Goal: Use online tool/utility: Utilize a website feature to perform a specific function

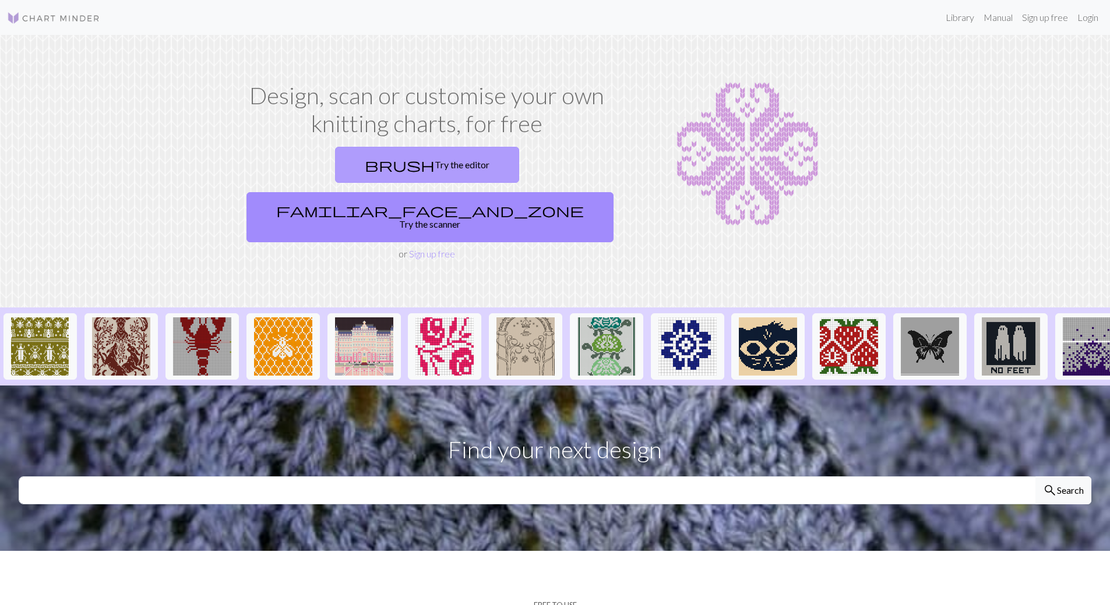
click at [361, 165] on link "brush Try the editor" at bounding box center [427, 165] width 184 height 36
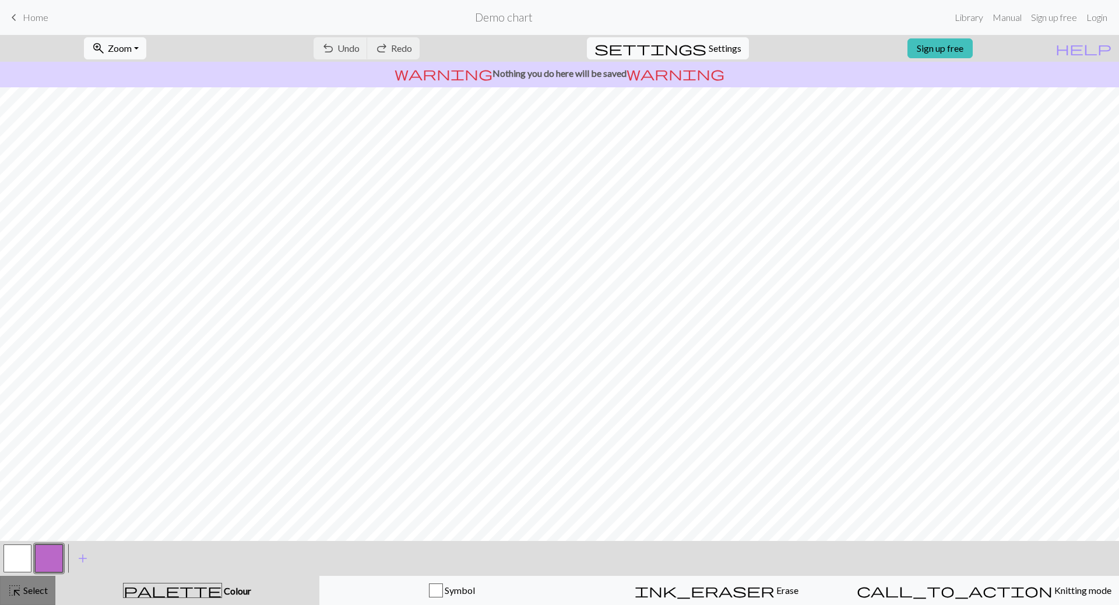
click at [22, 597] on div "highlight_alt Select Select" at bounding box center [28, 591] width 40 height 14
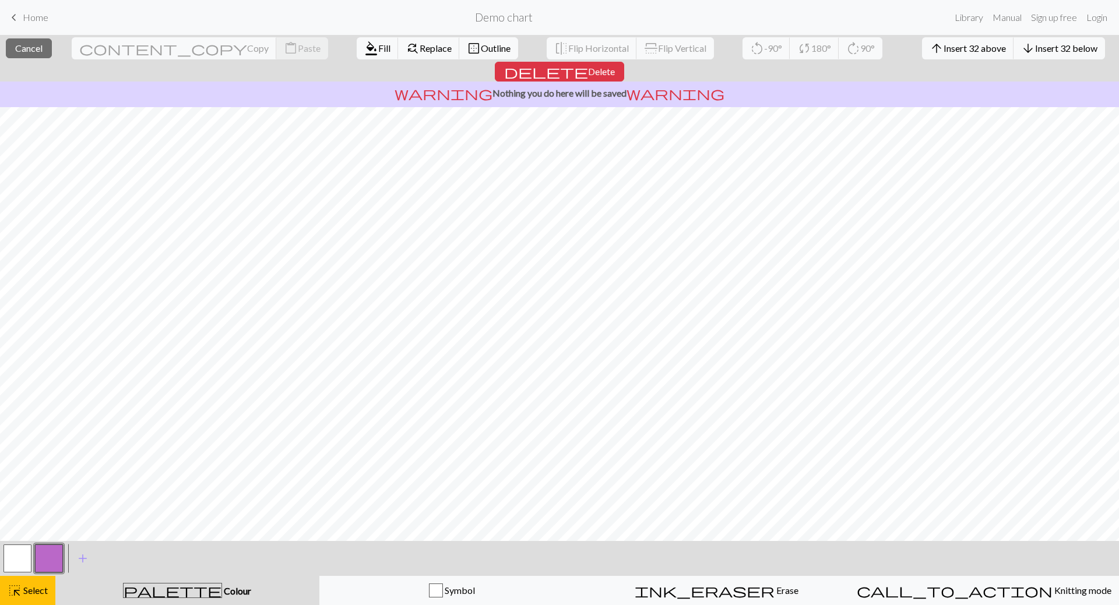
click at [20, 554] on button "button" at bounding box center [17, 559] width 28 height 28
click at [364, 48] on span "format_color_fill" at bounding box center [371, 48] width 14 height 16
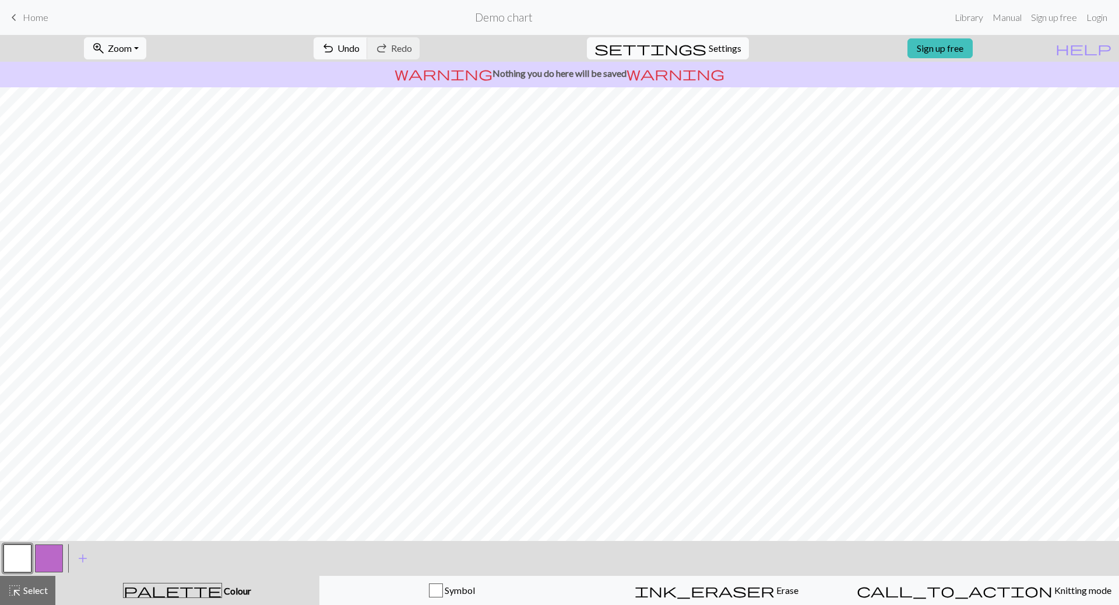
click at [709, 49] on span "Settings" at bounding box center [725, 48] width 33 height 14
select select "aran"
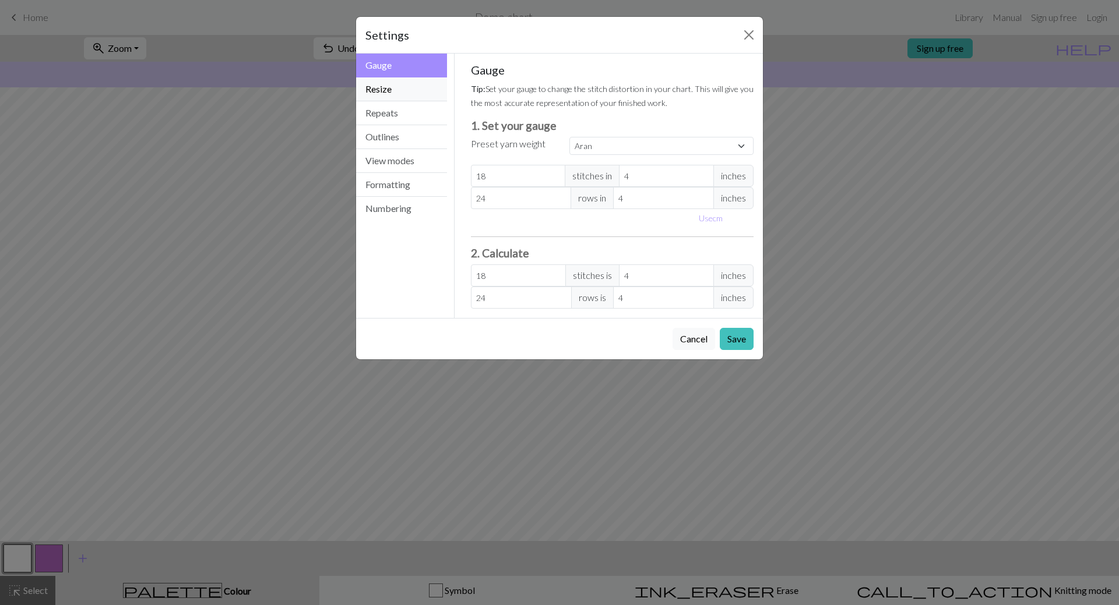
click at [404, 97] on button "Resize" at bounding box center [401, 89] width 91 height 24
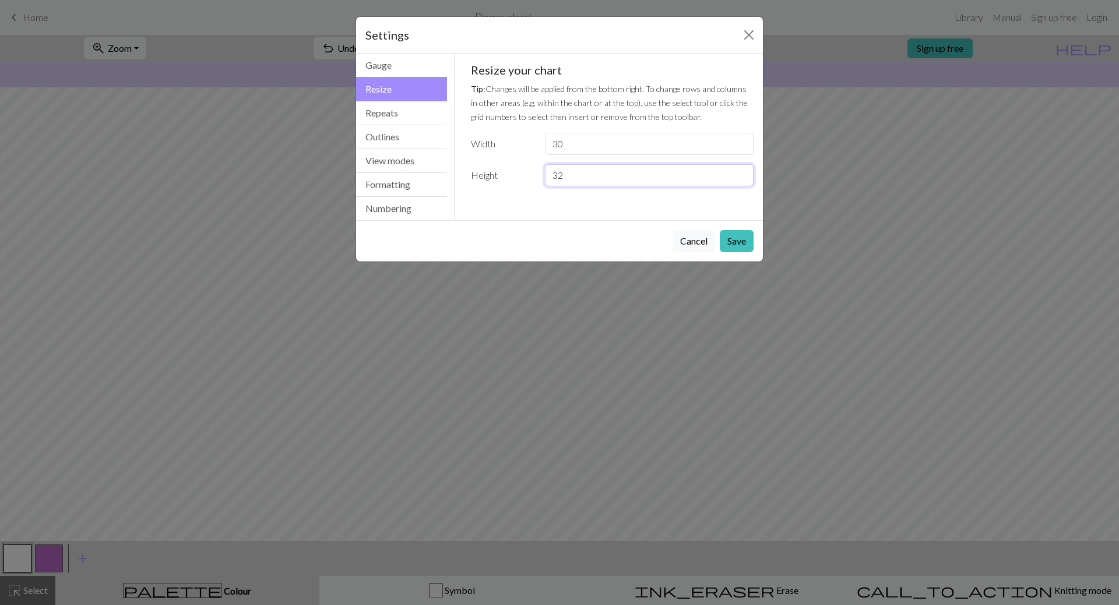
click at [596, 174] on input "32" at bounding box center [649, 175] width 209 height 22
type input "3"
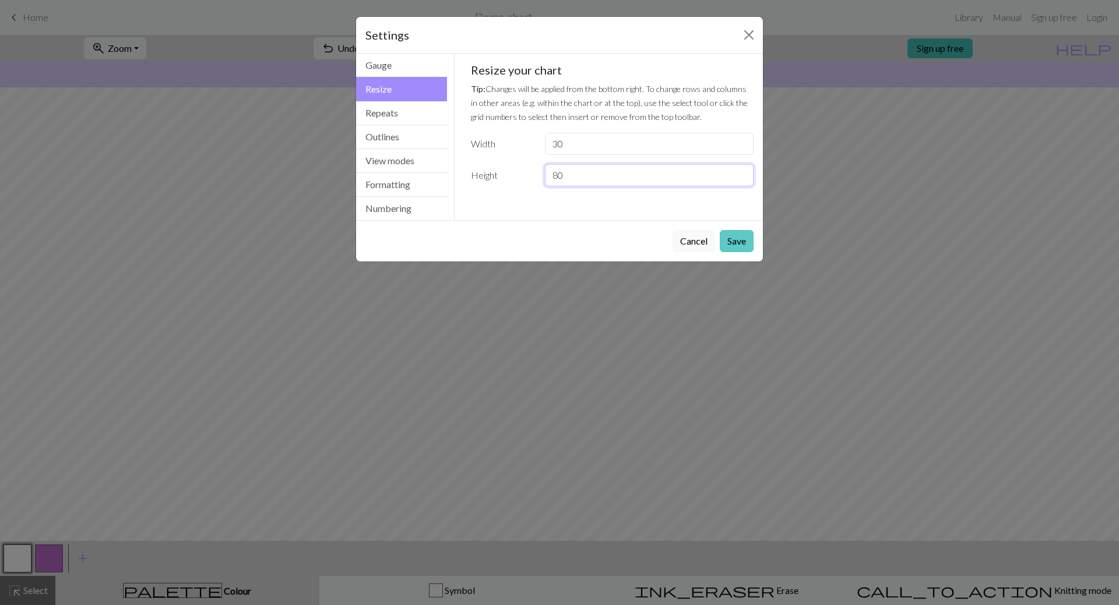
type input "80"
click at [735, 234] on button "Save" at bounding box center [737, 241] width 34 height 22
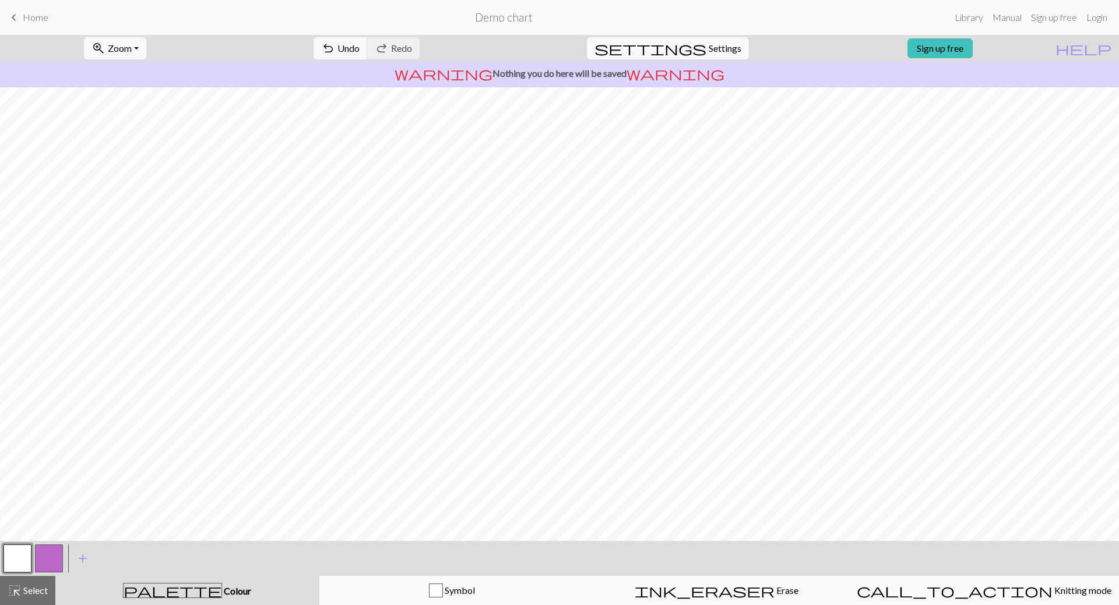
click at [48, 554] on button "button" at bounding box center [49, 559] width 28 height 28
click at [58, 558] on button "button" at bounding box center [49, 559] width 28 height 28
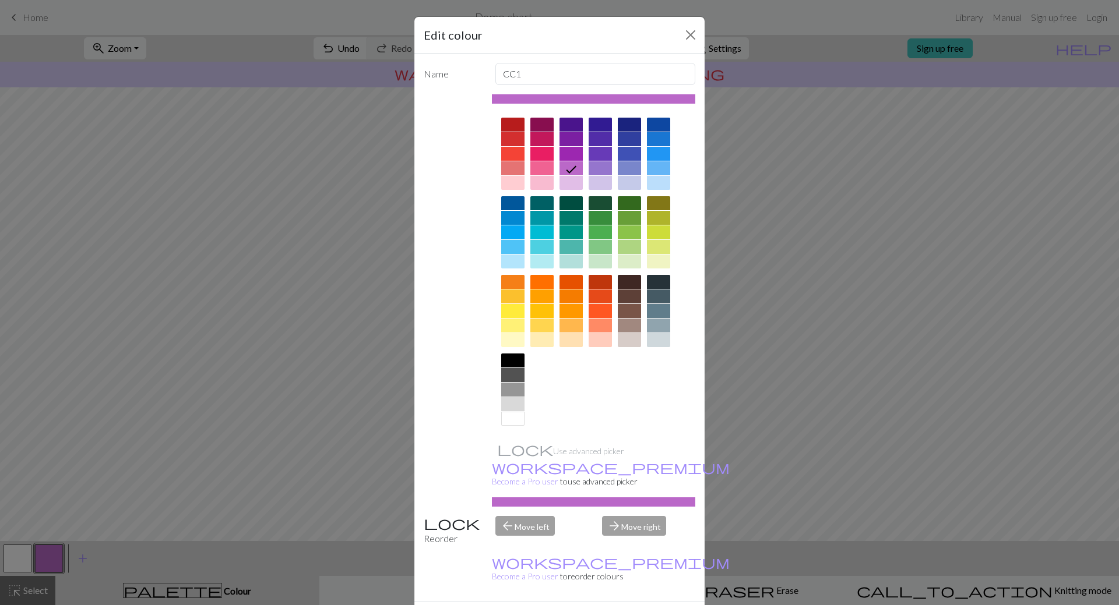
click at [568, 280] on div at bounding box center [570, 282] width 23 height 14
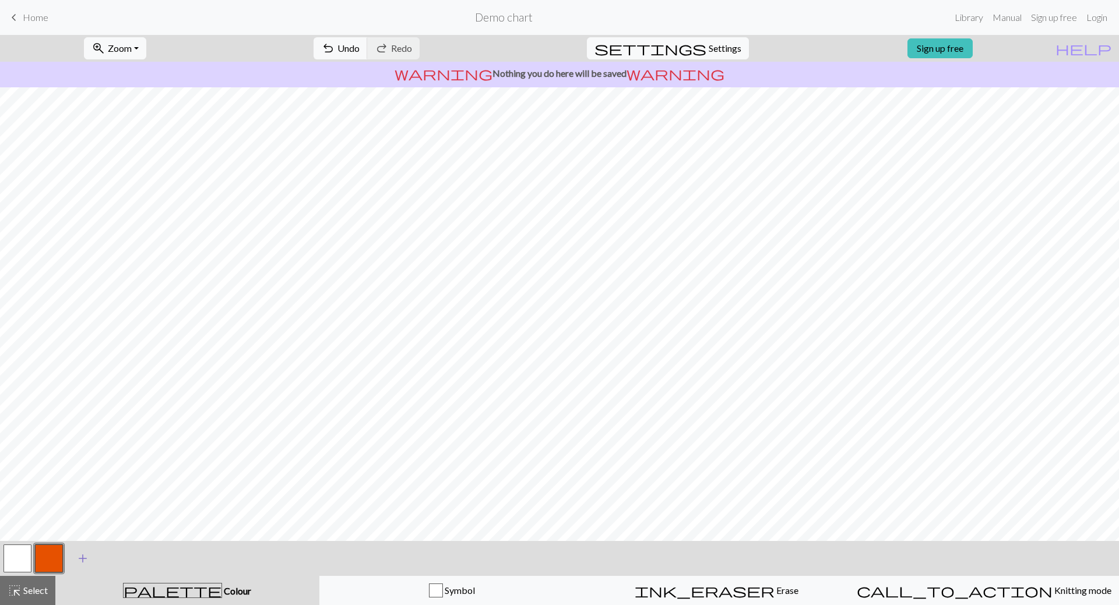
click at [85, 562] on span "add" at bounding box center [83, 559] width 14 height 16
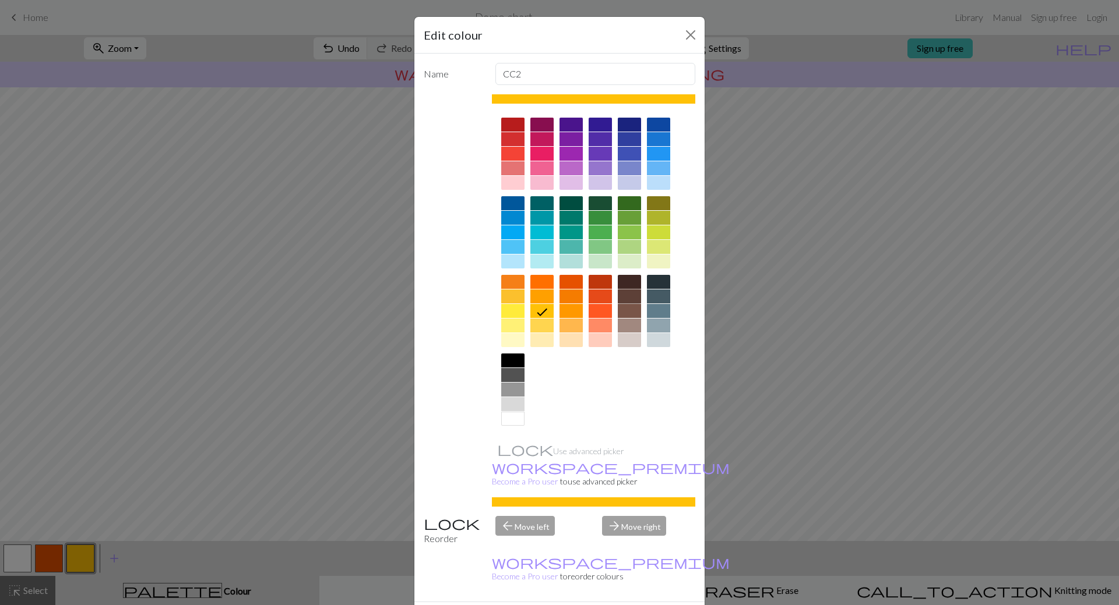
click at [624, 294] on div at bounding box center [629, 297] width 23 height 14
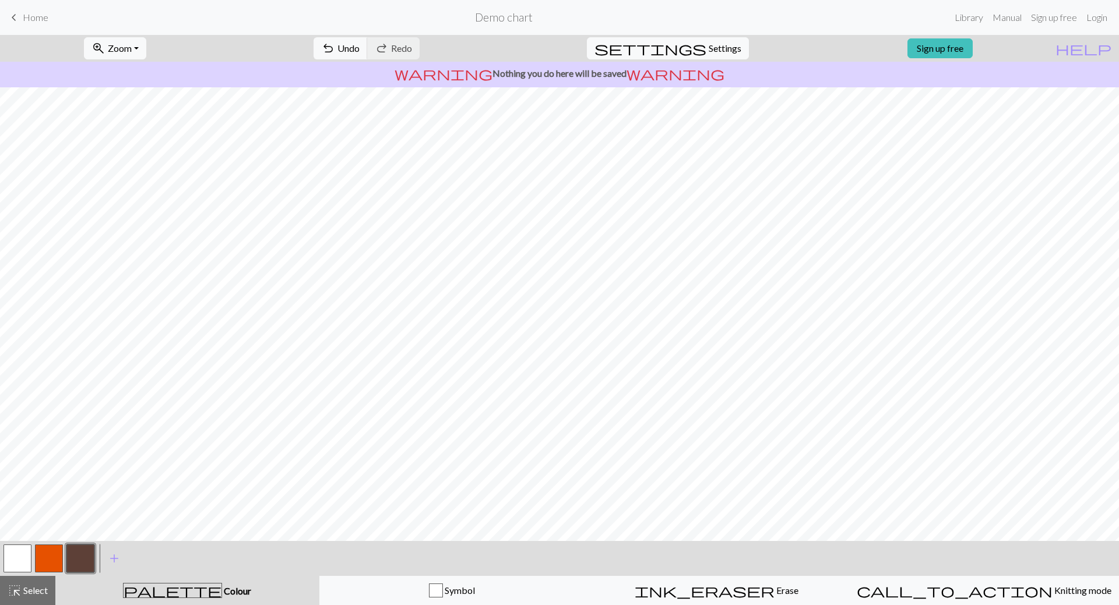
click at [86, 558] on button "button" at bounding box center [80, 559] width 28 height 28
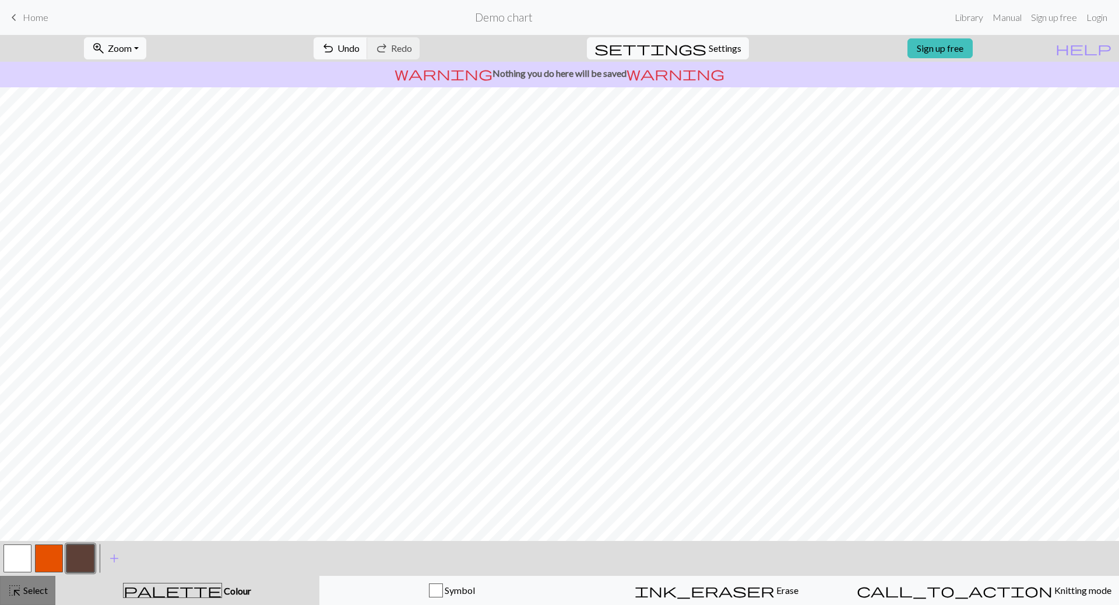
click at [27, 593] on span "Select" at bounding box center [35, 590] width 26 height 11
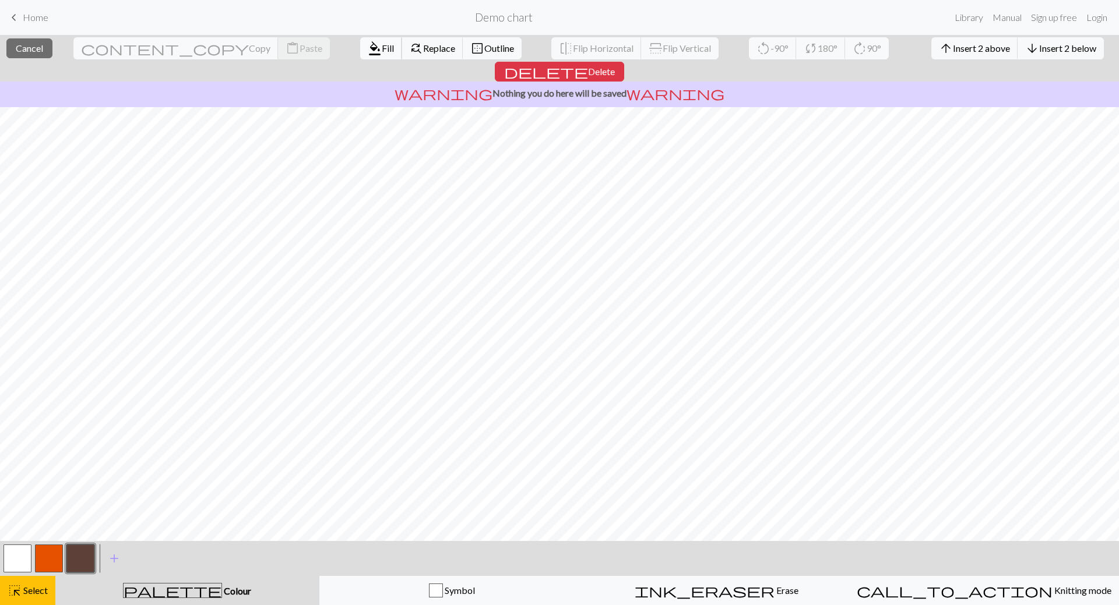
click at [368, 50] on span "format_color_fill" at bounding box center [375, 48] width 14 height 16
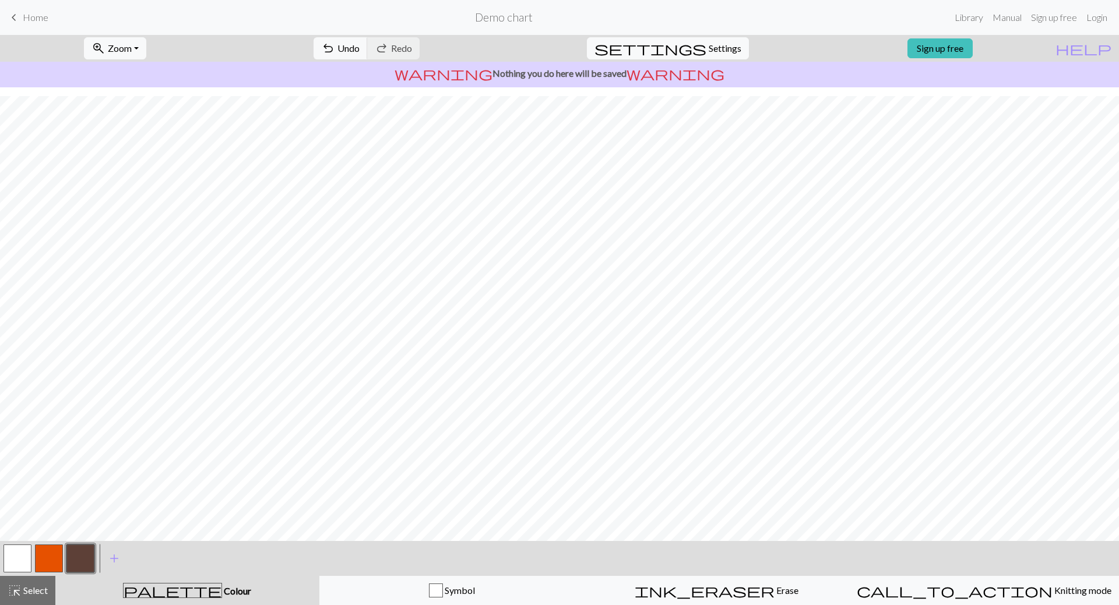
click at [47, 554] on button "button" at bounding box center [49, 559] width 28 height 28
click at [55, 552] on button "button" at bounding box center [49, 559] width 28 height 28
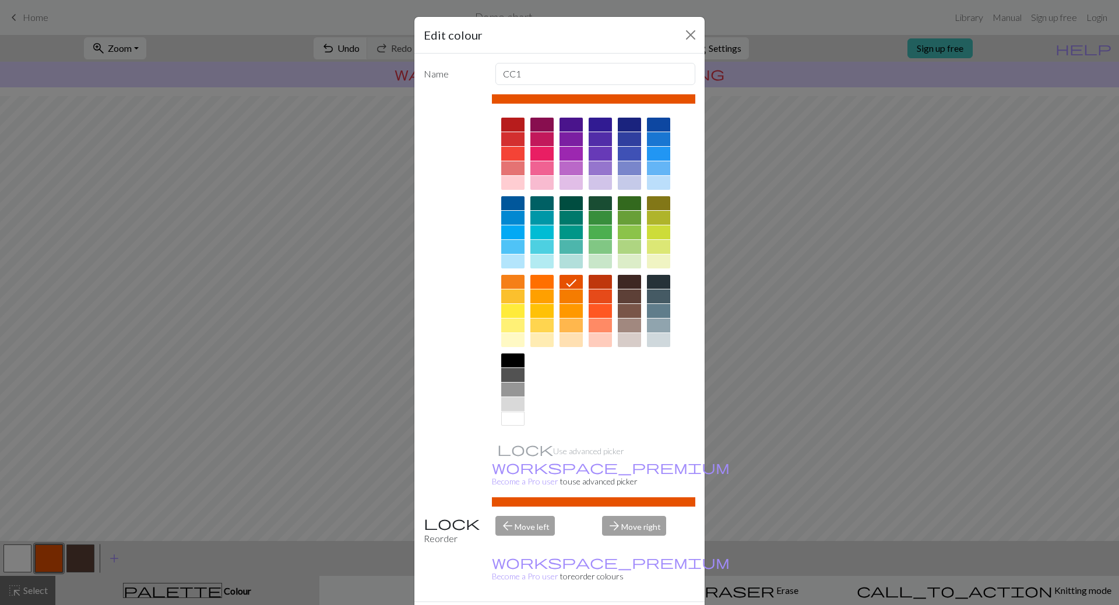
drag, startPoint x: 625, startPoint y: 585, endPoint x: 698, endPoint y: 547, distance: 82.4
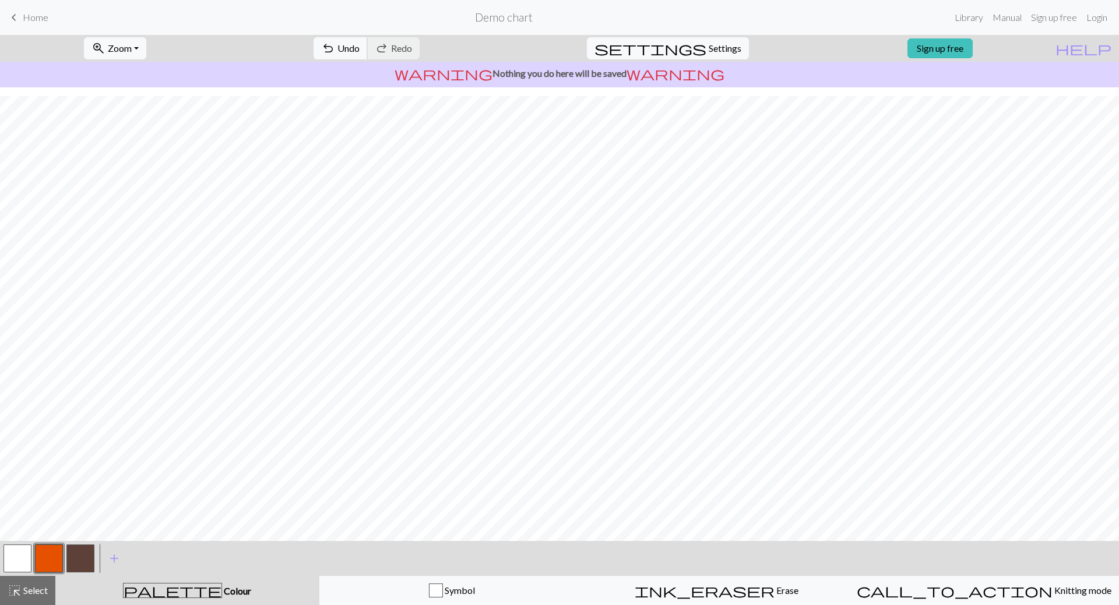
drag, startPoint x: 391, startPoint y: 44, endPoint x: 434, endPoint y: 87, distance: 60.2
click at [360, 44] on span "Undo" at bounding box center [348, 48] width 22 height 11
click at [360, 48] on span "Undo" at bounding box center [348, 48] width 22 height 11
click at [82, 555] on button "button" at bounding box center [80, 559] width 28 height 28
click at [80, 556] on button "button" at bounding box center [80, 559] width 28 height 28
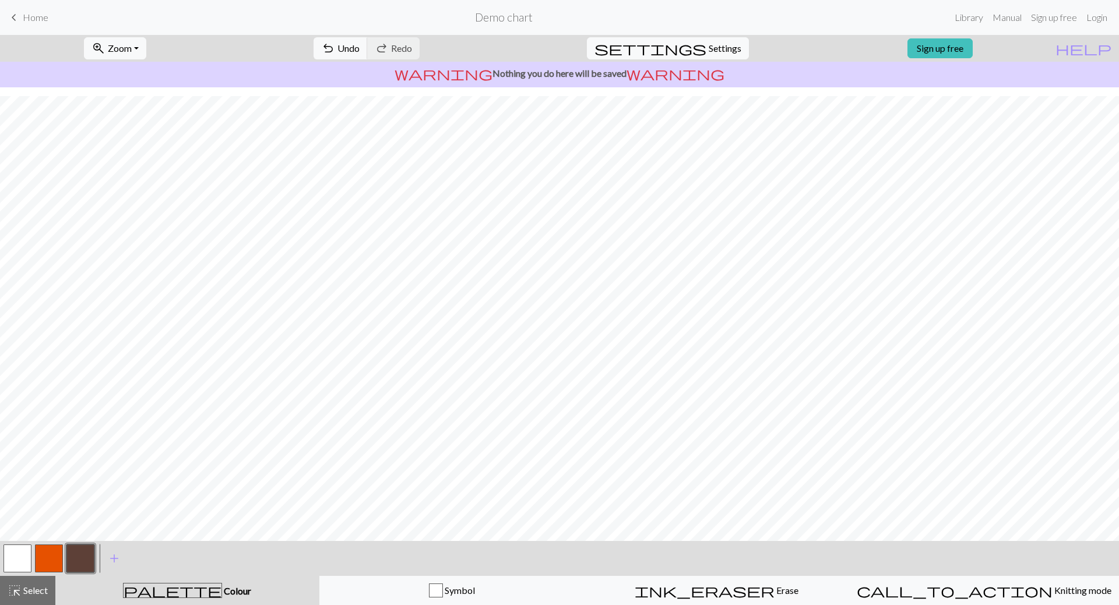
click at [43, 565] on button "button" at bounding box center [49, 559] width 28 height 28
click at [22, 590] on span "Select" at bounding box center [35, 590] width 26 height 11
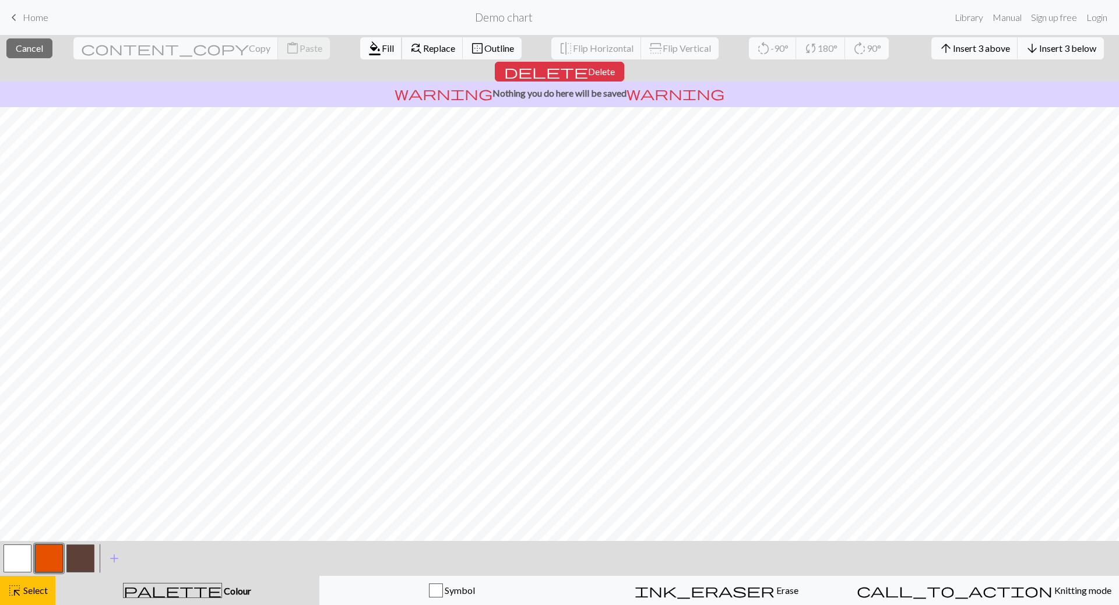
click at [368, 41] on span "format_color_fill" at bounding box center [375, 48] width 14 height 16
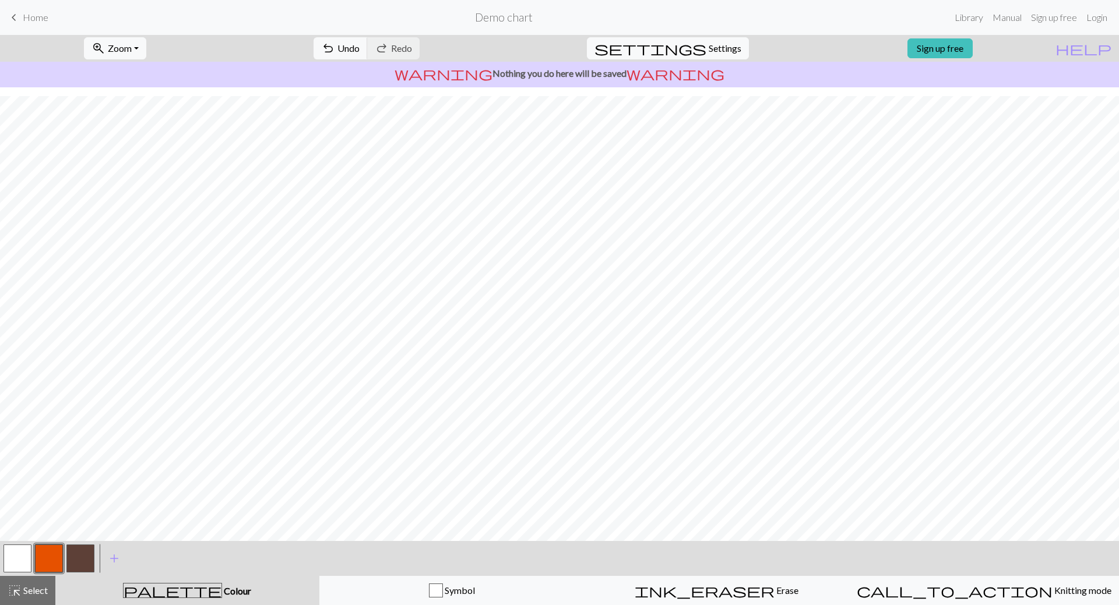
click at [87, 562] on button "button" at bounding box center [80, 559] width 28 height 28
click at [57, 560] on button "button" at bounding box center [49, 559] width 28 height 28
click at [78, 561] on button "button" at bounding box center [80, 559] width 28 height 28
click at [77, 555] on button "button" at bounding box center [80, 559] width 28 height 28
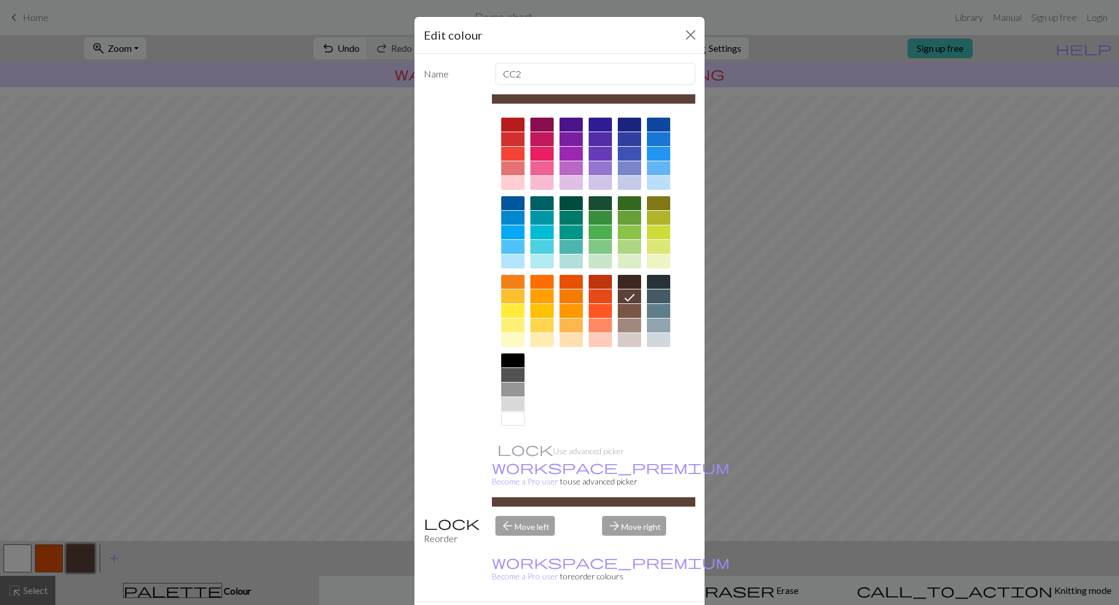
drag, startPoint x: 619, startPoint y: 580, endPoint x: 241, endPoint y: 541, distance: 380.2
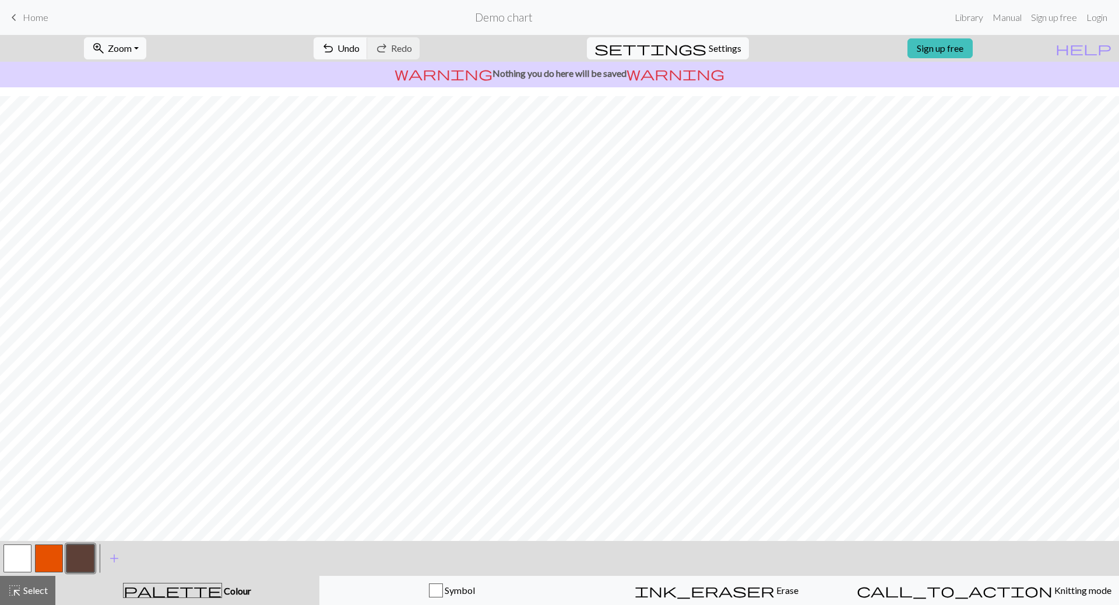
click at [53, 561] on button "button" at bounding box center [49, 559] width 28 height 28
click at [83, 561] on button "button" at bounding box center [80, 559] width 28 height 28
click at [32, 584] on div "highlight_alt Select Select" at bounding box center [28, 591] width 40 height 14
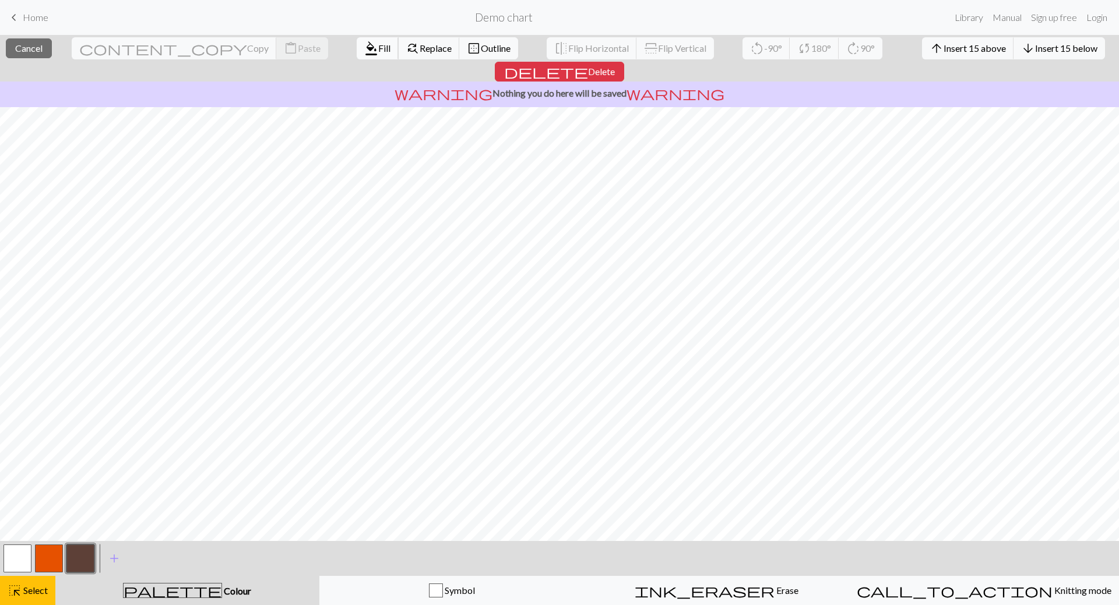
click at [364, 47] on span "format_color_fill" at bounding box center [371, 48] width 14 height 16
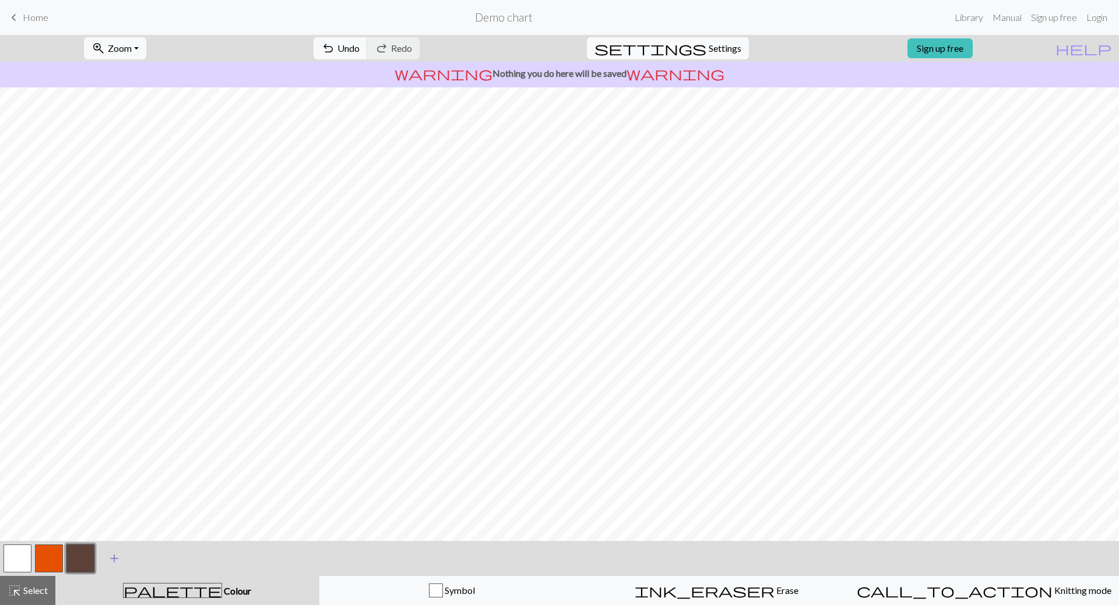
click at [110, 568] on button "add Add a colour" at bounding box center [114, 558] width 29 height 29
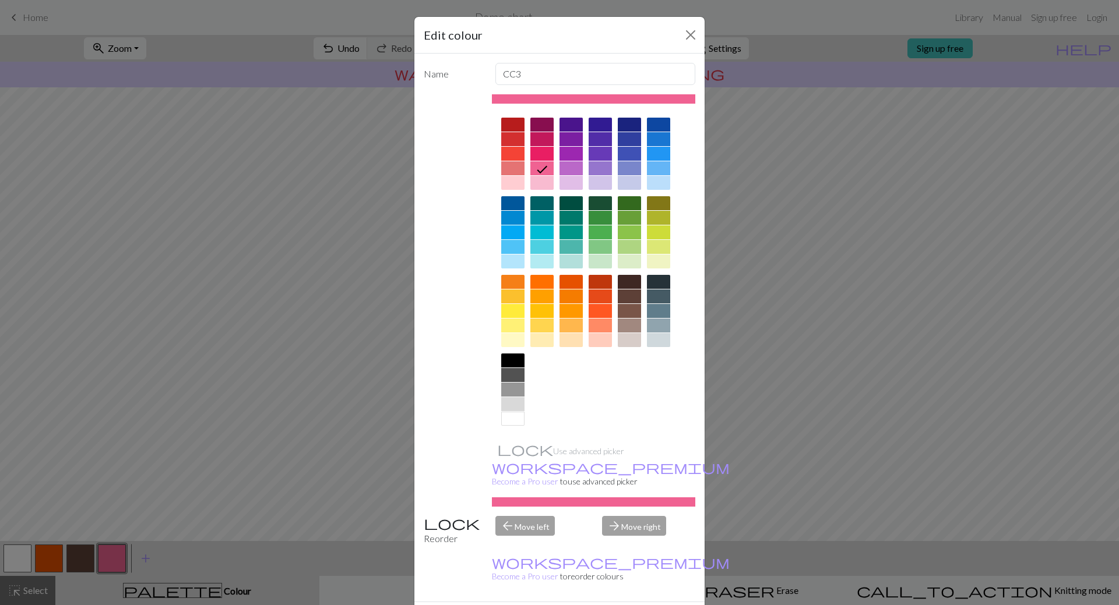
click at [593, 218] on div at bounding box center [599, 218] width 23 height 14
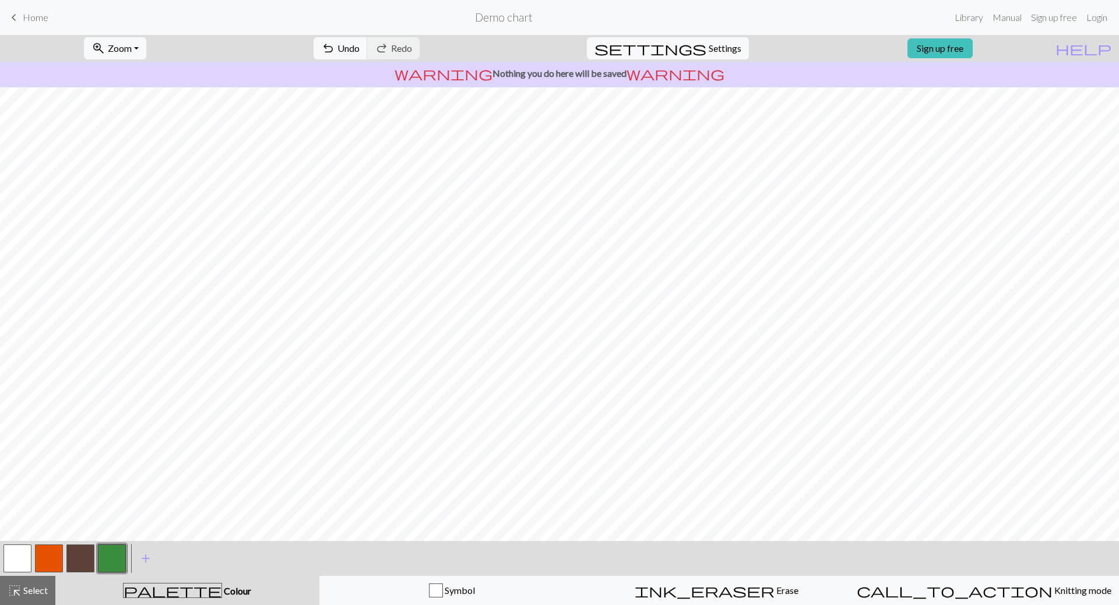
click at [108, 559] on button "button" at bounding box center [112, 559] width 28 height 28
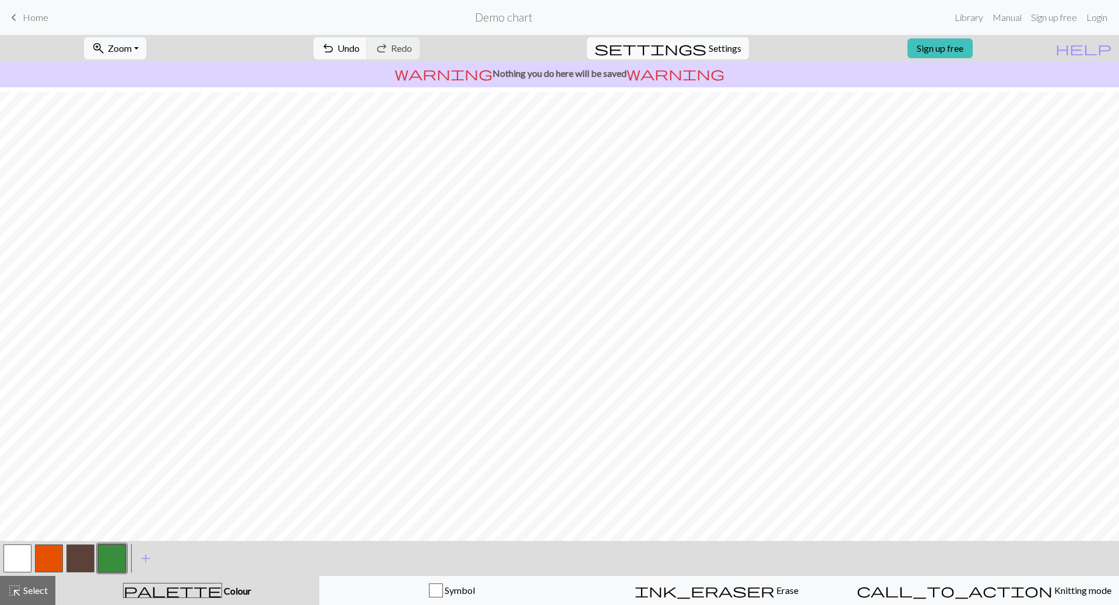
scroll to position [365, 0]
click at [51, 554] on button "button" at bounding box center [49, 559] width 28 height 28
click at [360, 51] on span "Undo" at bounding box center [348, 48] width 22 height 11
drag, startPoint x: 84, startPoint y: 563, endPoint x: 177, endPoint y: 533, distance: 98.2
click at [85, 563] on button "button" at bounding box center [80, 559] width 28 height 28
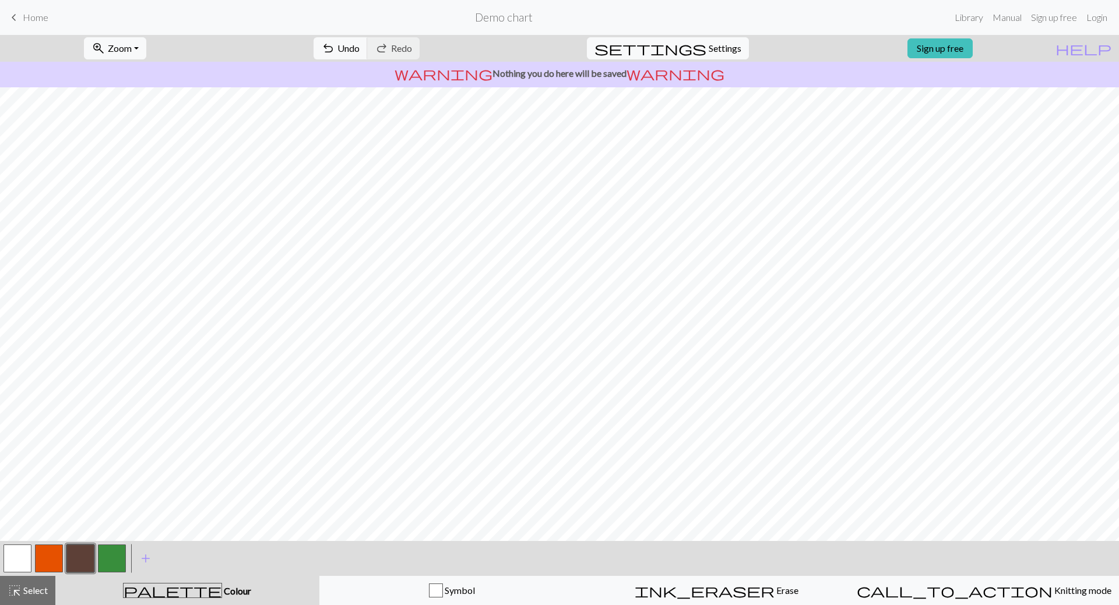
click at [49, 557] on button "button" at bounding box center [49, 559] width 28 height 28
click at [83, 565] on button "button" at bounding box center [80, 559] width 28 height 28
click at [24, 596] on div "highlight_alt Select Select" at bounding box center [28, 591] width 40 height 14
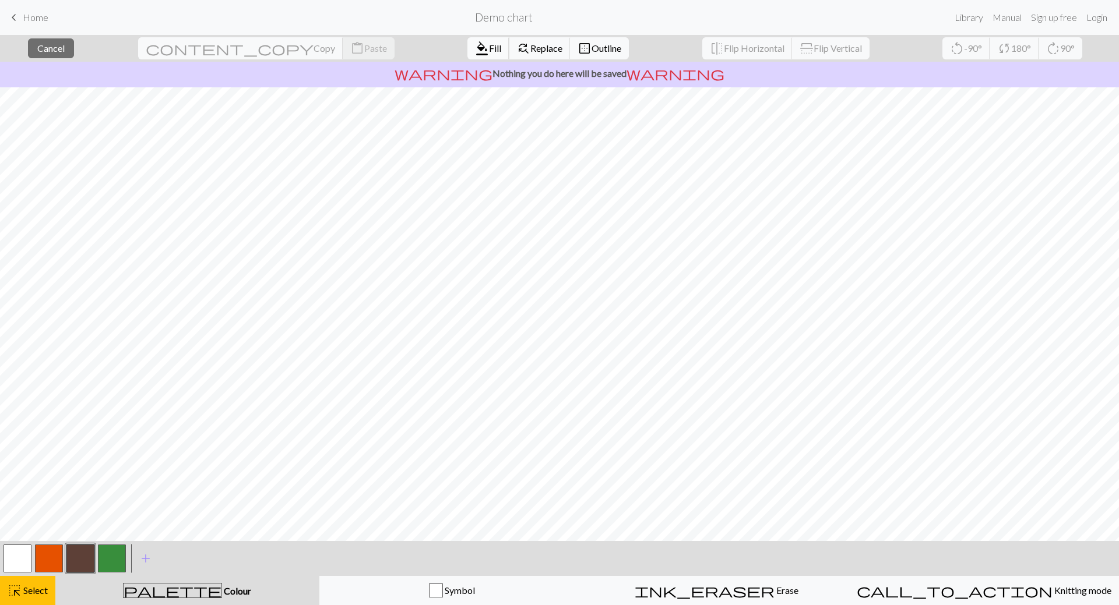
click at [475, 50] on span "format_color_fill" at bounding box center [482, 48] width 14 height 16
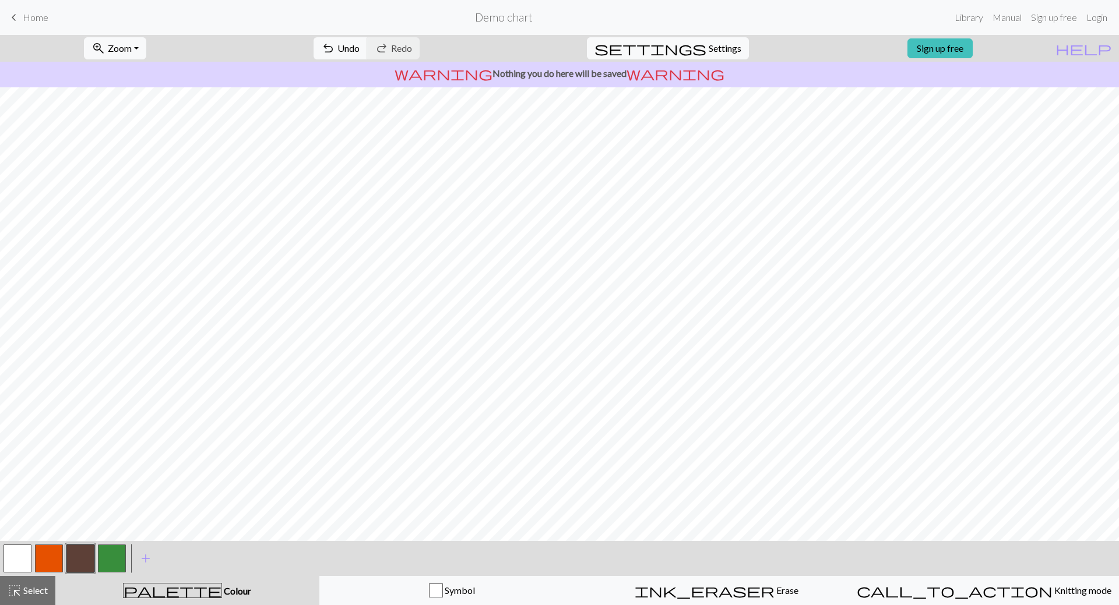
click at [44, 563] on button "button" at bounding box center [49, 559] width 28 height 28
click at [24, 555] on button "button" at bounding box center [17, 559] width 28 height 28
click at [86, 557] on button "button" at bounding box center [80, 559] width 28 height 28
click at [19, 569] on button "button" at bounding box center [17, 559] width 28 height 28
click at [84, 554] on button "button" at bounding box center [80, 559] width 28 height 28
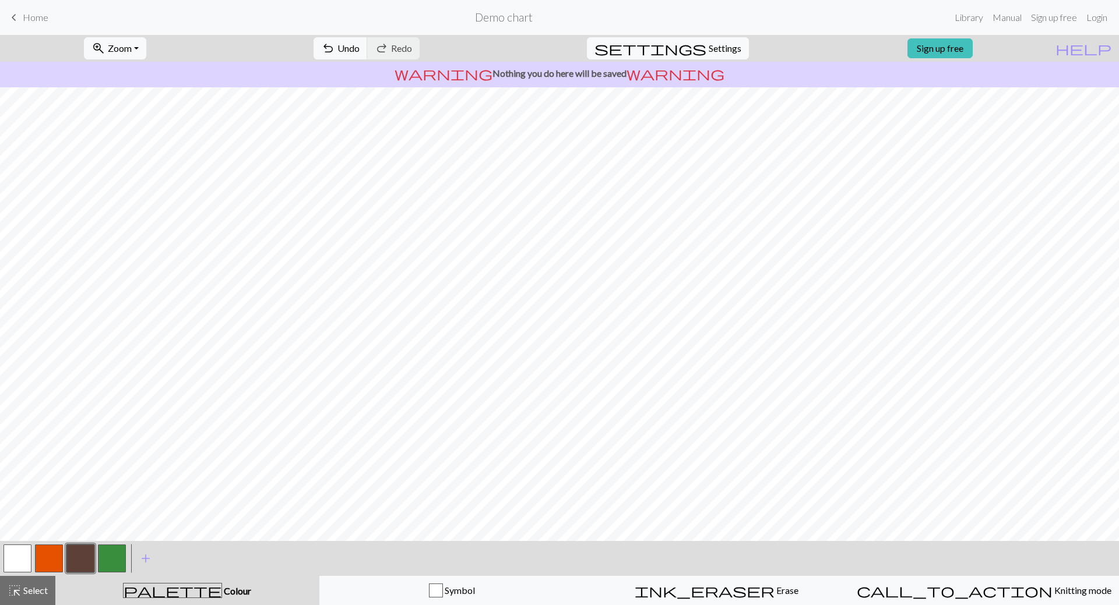
click at [9, 556] on button "button" at bounding box center [17, 559] width 28 height 28
click at [66, 558] on div at bounding box center [80, 558] width 31 height 31
click at [81, 559] on button "button" at bounding box center [80, 559] width 28 height 28
click at [13, 547] on button "button" at bounding box center [17, 559] width 28 height 28
click at [76, 562] on button "button" at bounding box center [80, 559] width 28 height 28
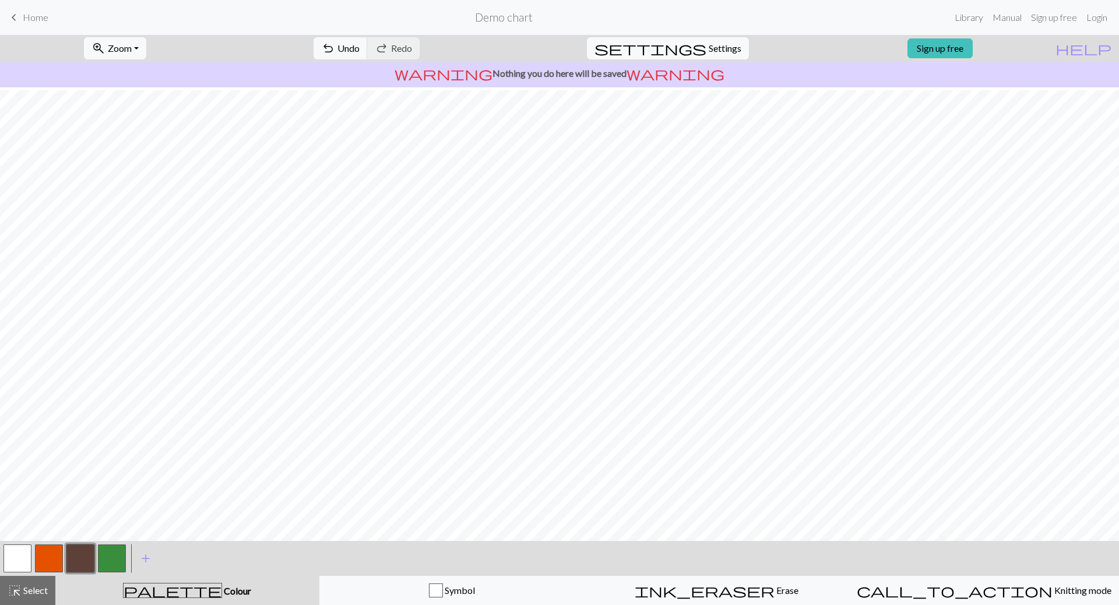
scroll to position [132, 0]
click at [40, 554] on button "button" at bounding box center [49, 559] width 28 height 28
click at [73, 560] on button "button" at bounding box center [80, 559] width 28 height 28
click at [57, 561] on button "button" at bounding box center [49, 559] width 28 height 28
click at [27, 556] on button "button" at bounding box center [17, 559] width 28 height 28
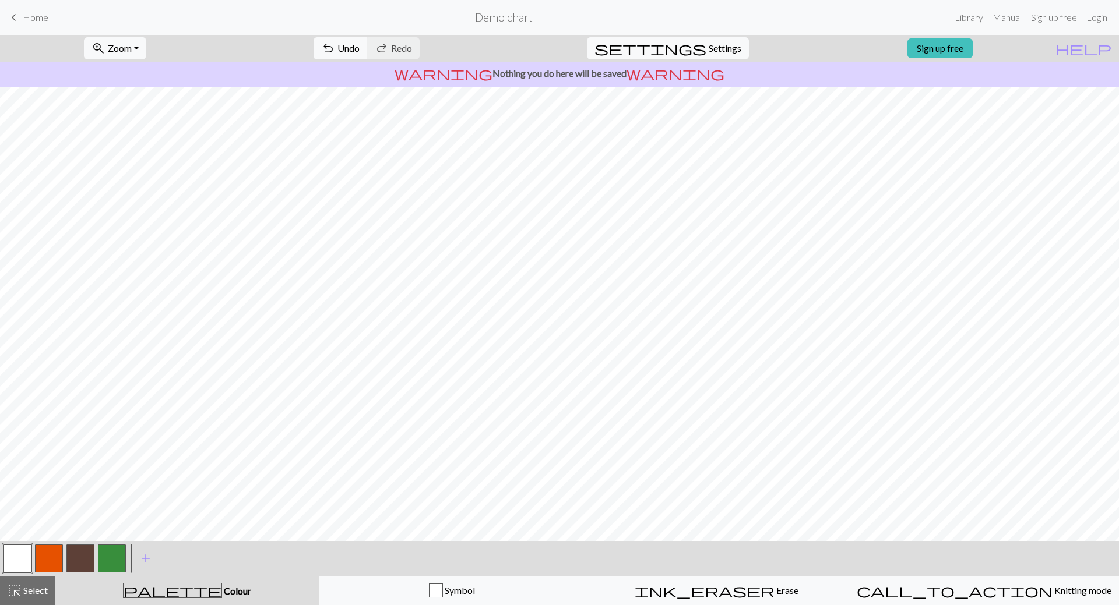
click at [73, 562] on button "button" at bounding box center [80, 559] width 28 height 28
click at [13, 560] on button "button" at bounding box center [17, 559] width 28 height 28
click at [90, 551] on button "button" at bounding box center [80, 559] width 28 height 28
click at [59, 563] on button "button" at bounding box center [49, 559] width 28 height 28
click at [77, 555] on button "button" at bounding box center [80, 559] width 28 height 28
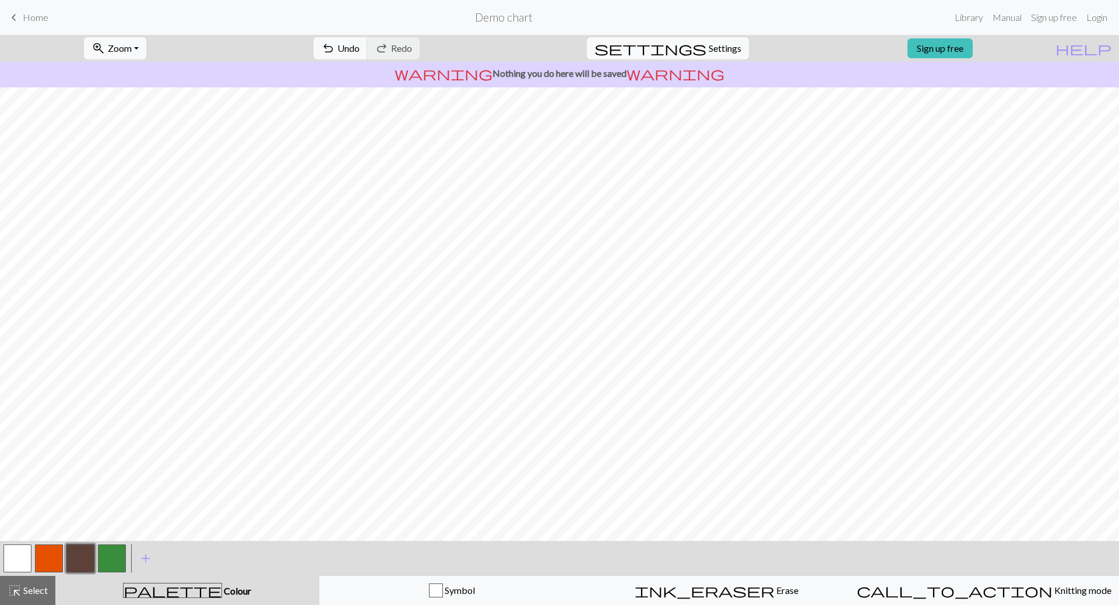
scroll to position [0, 0]
drag, startPoint x: 19, startPoint y: 588, endPoint x: 39, endPoint y: 565, distance: 31.0
click at [18, 587] on span "highlight_alt" at bounding box center [15, 591] width 14 height 16
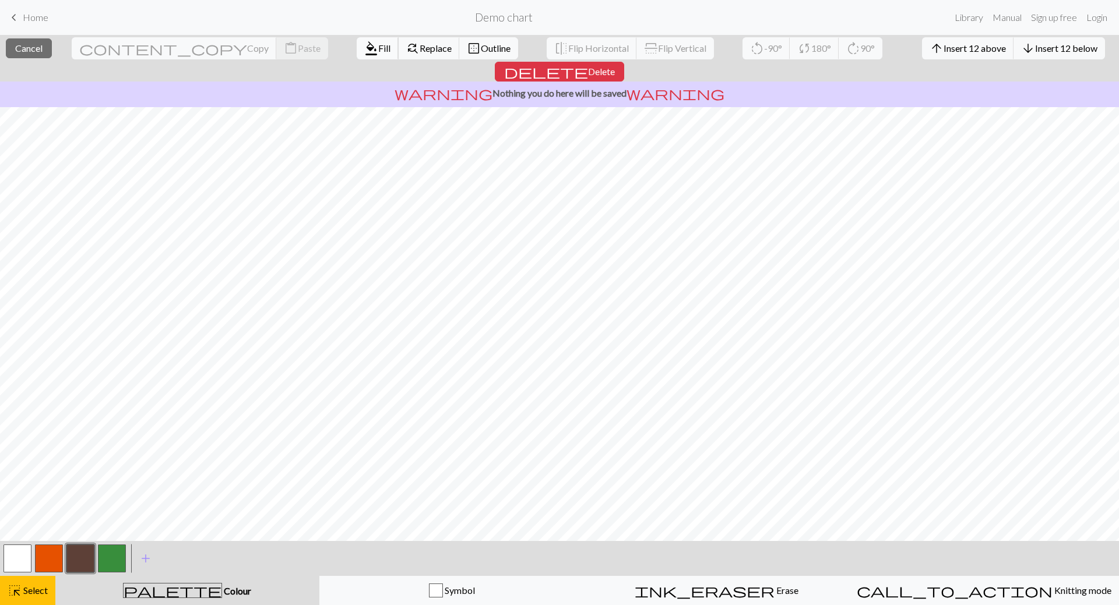
click at [364, 48] on span "format_color_fill" at bounding box center [371, 48] width 14 height 16
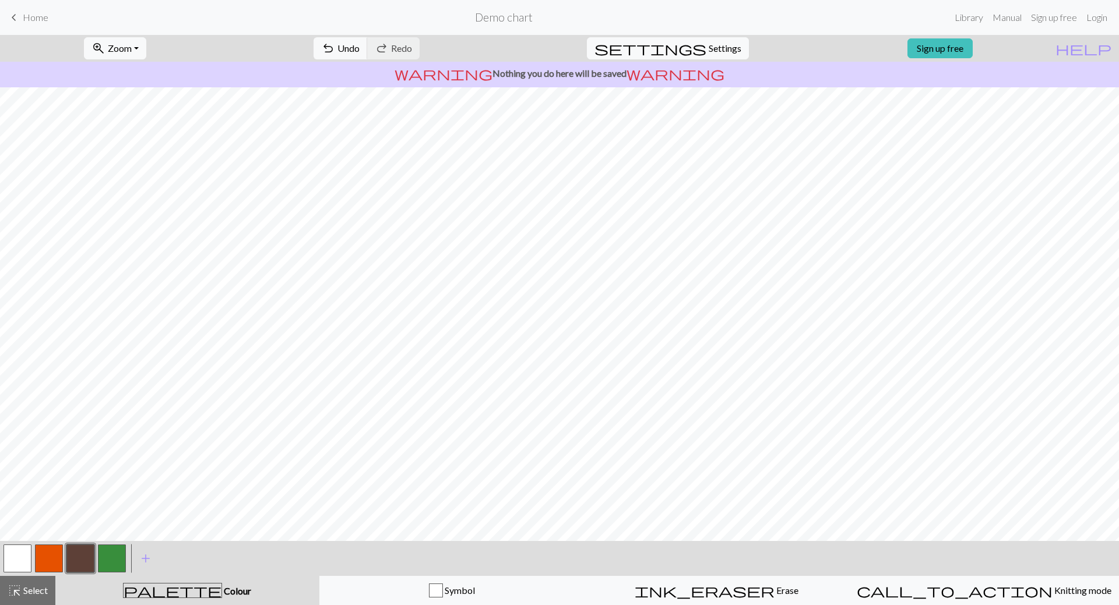
click at [22, 560] on button "button" at bounding box center [17, 559] width 28 height 28
click at [83, 559] on button "button" at bounding box center [80, 559] width 28 height 28
click at [25, 556] on button "button" at bounding box center [17, 559] width 28 height 28
click at [119, 556] on button "button" at bounding box center [112, 559] width 28 height 28
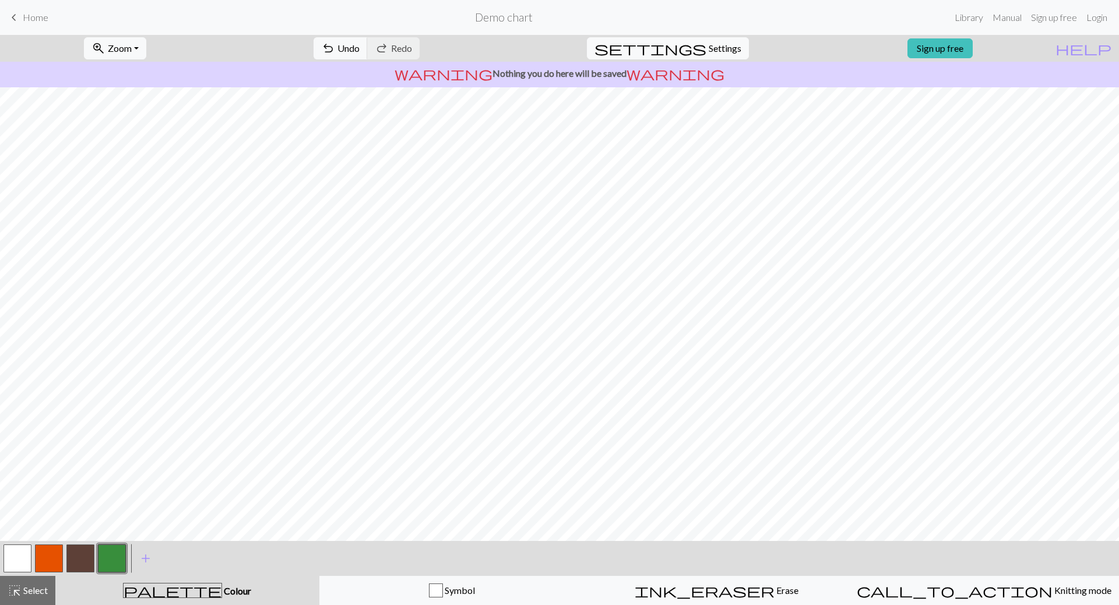
click at [48, 555] on button "button" at bounding box center [49, 559] width 28 height 28
drag, startPoint x: 88, startPoint y: 562, endPoint x: 103, endPoint y: 544, distance: 23.6
click at [88, 562] on button "button" at bounding box center [80, 559] width 28 height 28
click at [49, 551] on button "button" at bounding box center [49, 559] width 28 height 28
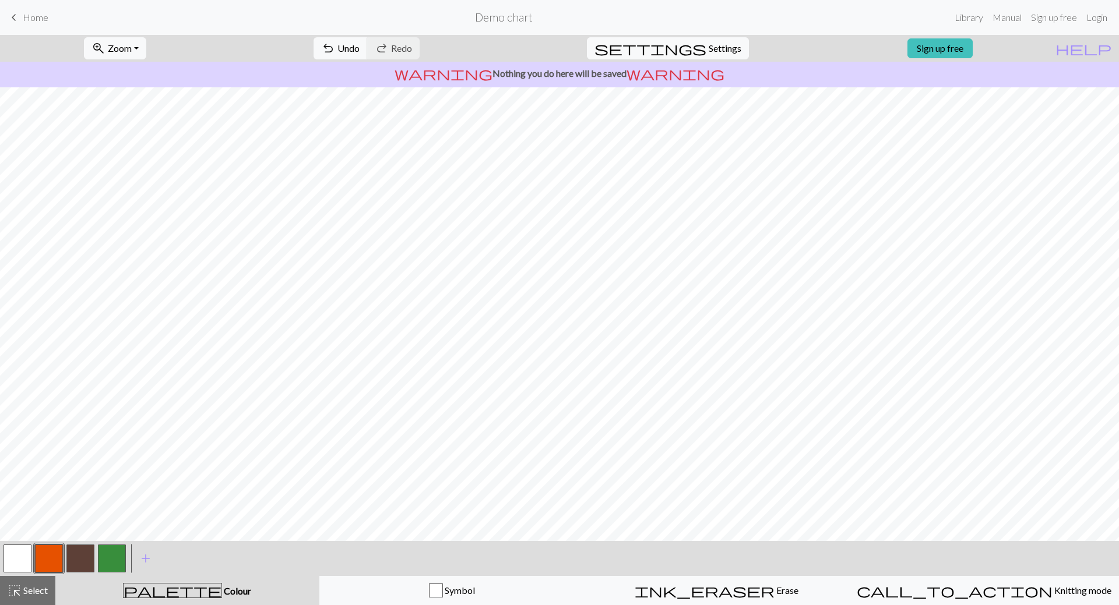
click at [101, 557] on button "button" at bounding box center [112, 559] width 28 height 28
drag, startPoint x: 378, startPoint y: 49, endPoint x: 373, endPoint y: 77, distance: 28.8
click at [335, 50] on span "undo" at bounding box center [328, 48] width 14 height 16
drag, startPoint x: 89, startPoint y: 561, endPoint x: 105, endPoint y: 547, distance: 21.9
click at [89, 561] on button "button" at bounding box center [80, 559] width 28 height 28
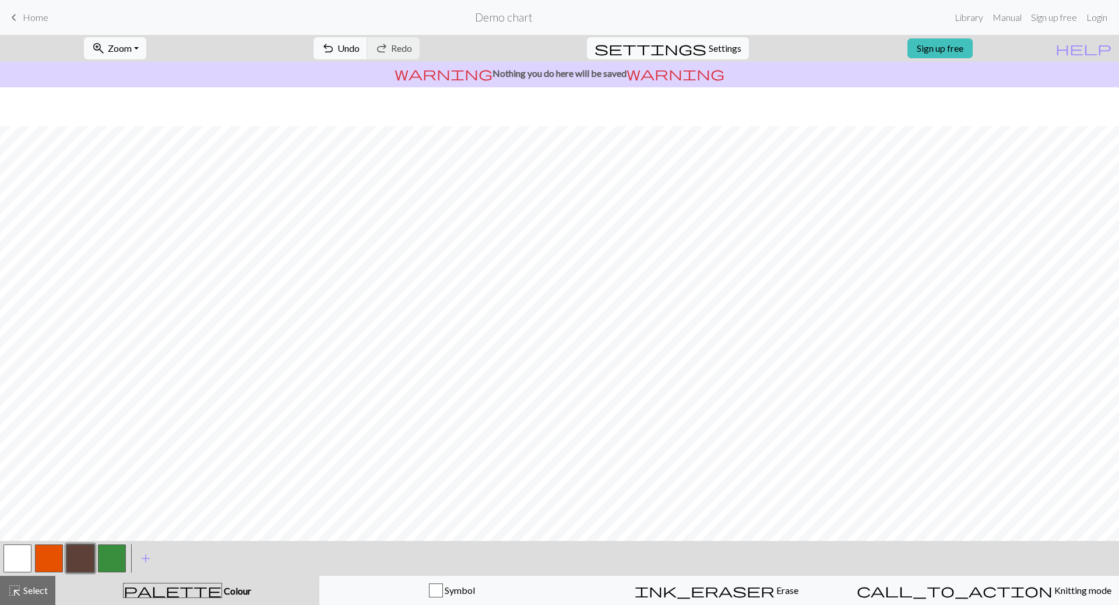
scroll to position [423, 0]
click at [104, 560] on button "button" at bounding box center [112, 559] width 28 height 28
